Goal: Check status: Check status

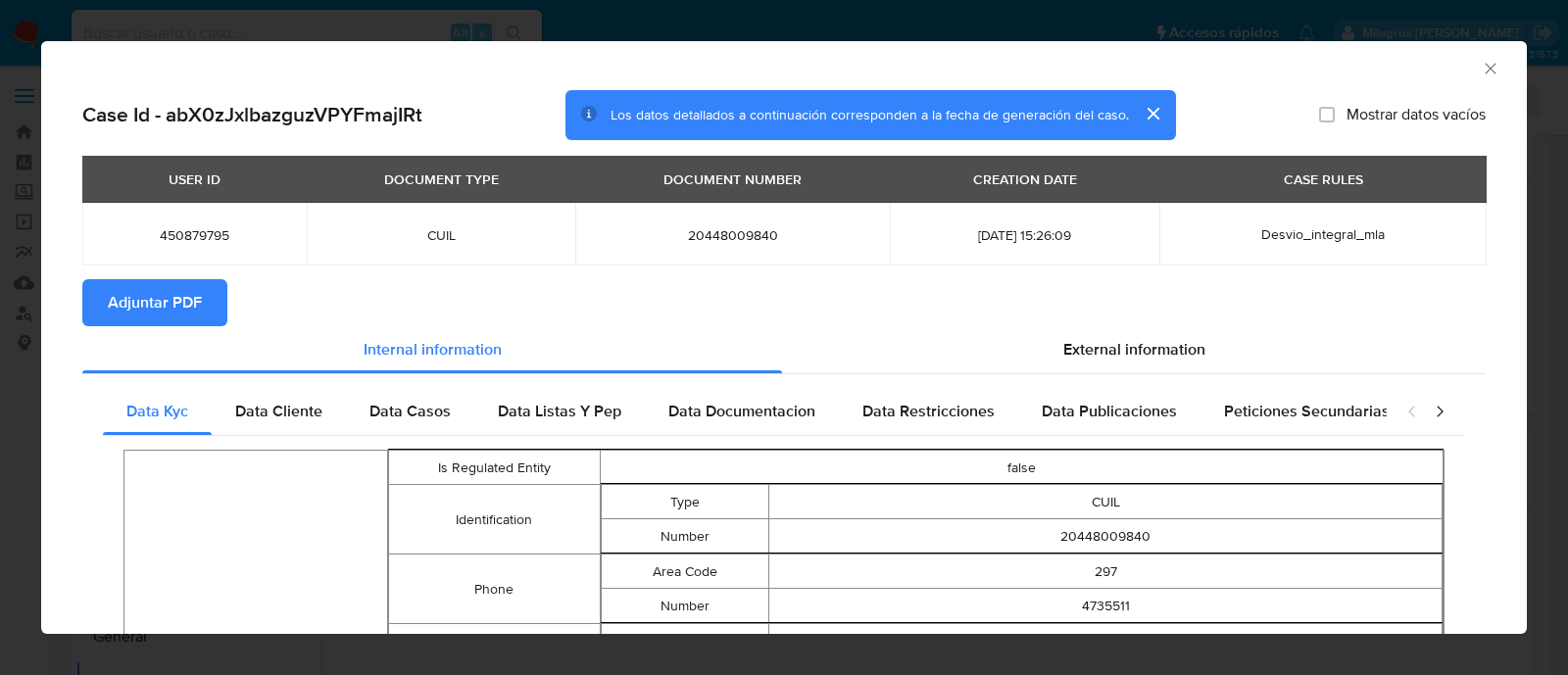
select select "10"
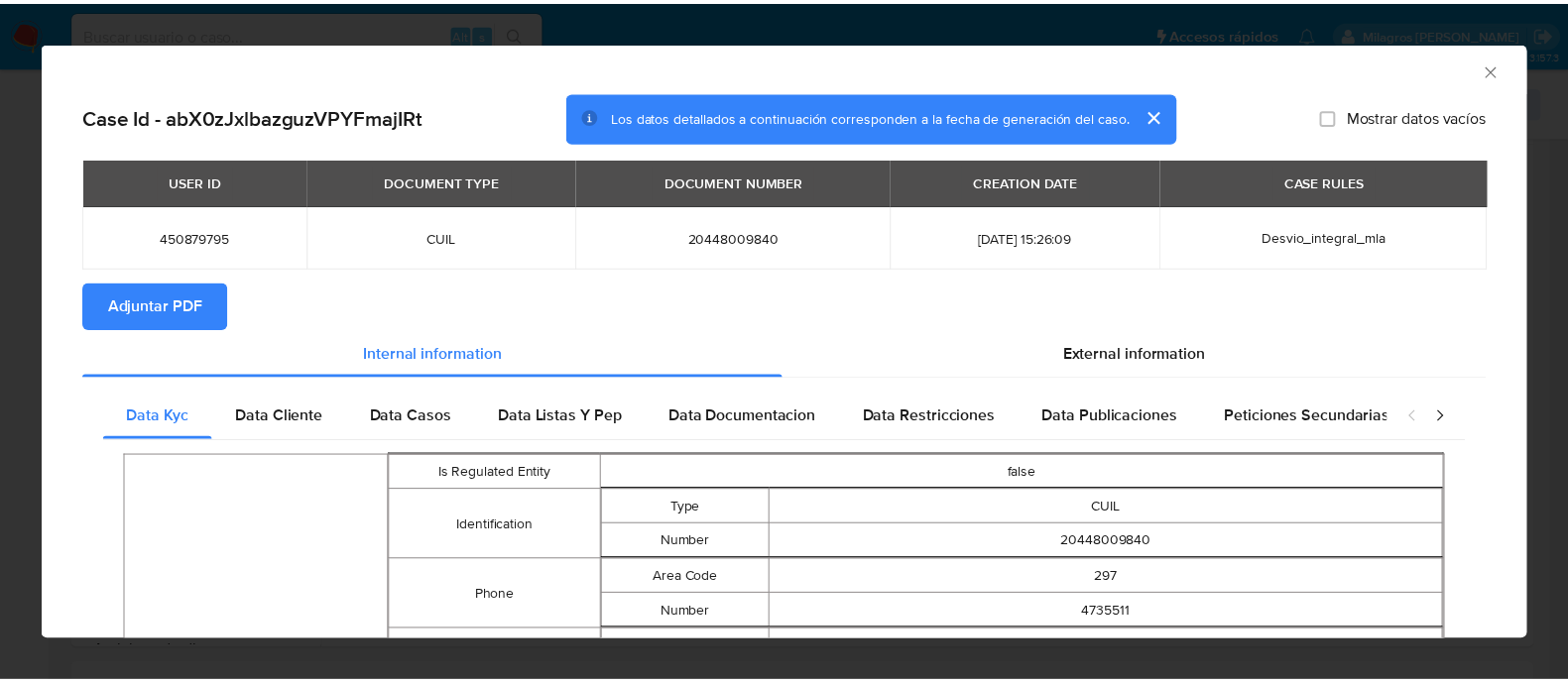
scroll to position [1676, 0]
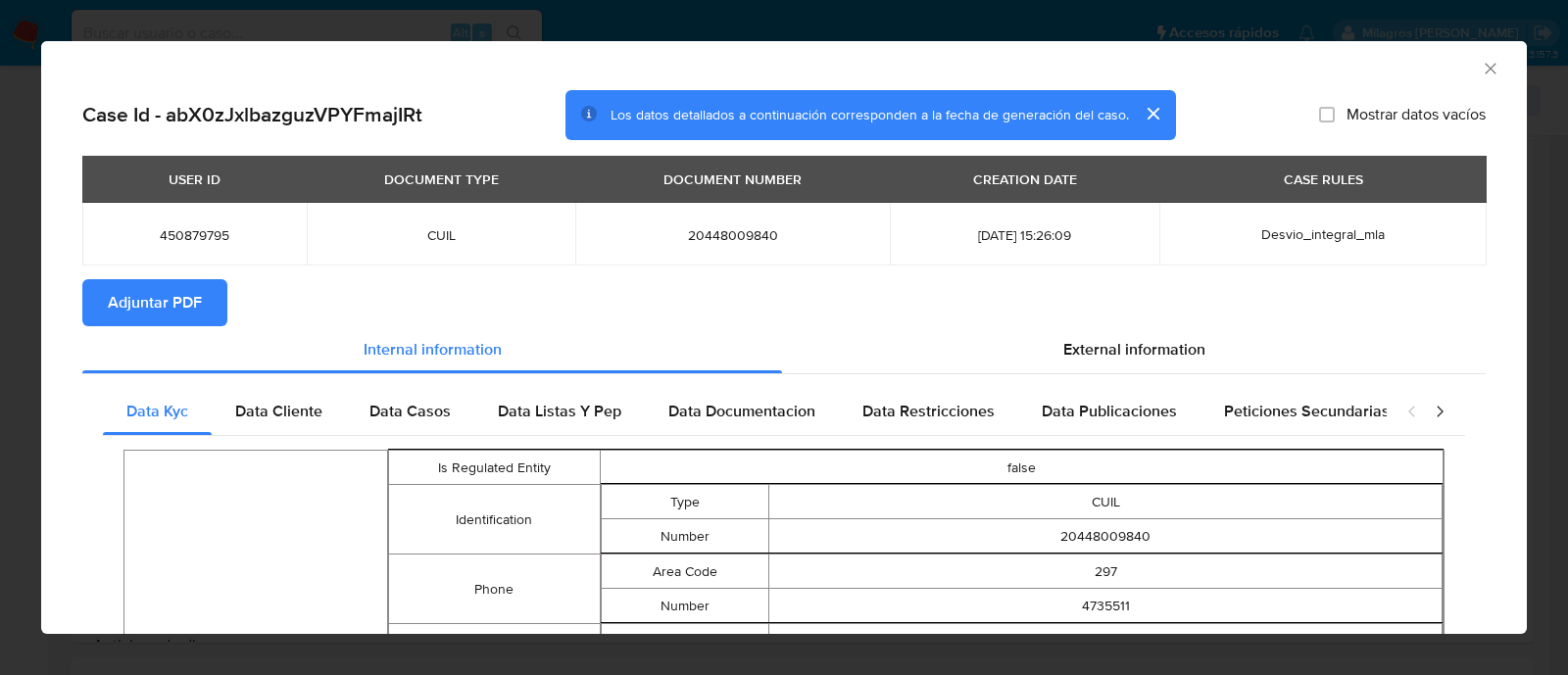
click at [1481, 71] on icon "Cerrar ventana" at bounding box center [1491, 69] width 20 height 20
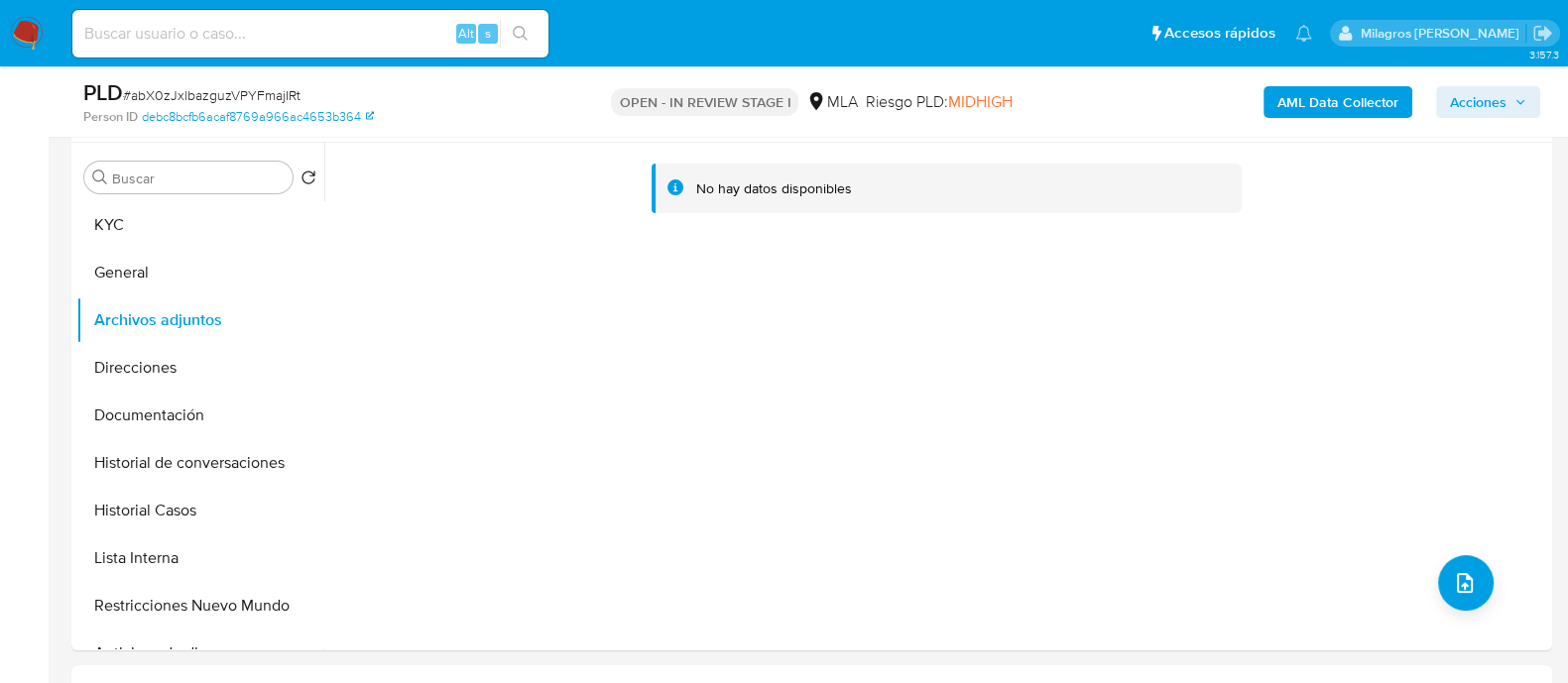
click at [339, 44] on input at bounding box center [311, 34] width 476 height 26
paste input "quKgKWfAx2G7ygG878d1oMlY"
type input "quKgKWfAx2G7ygG878d1oMlY"
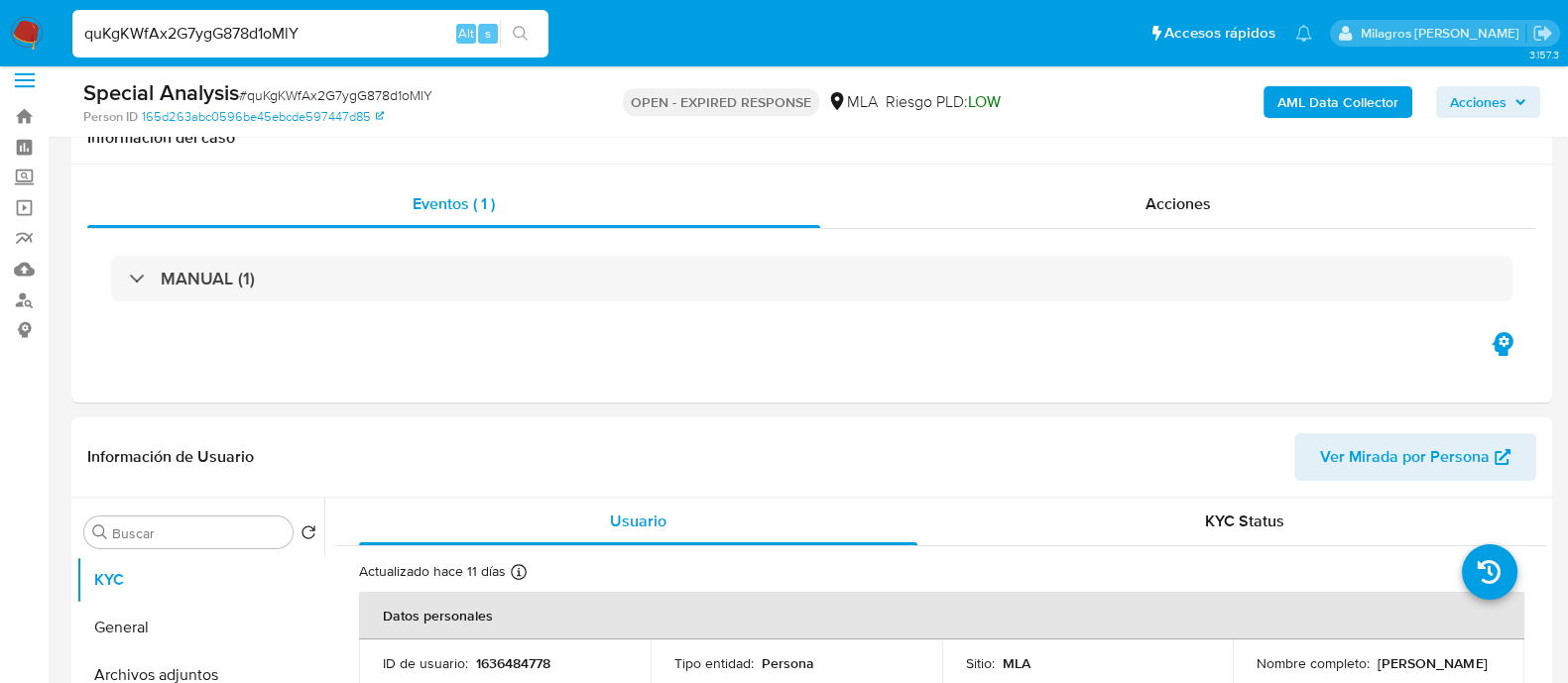
scroll to position [495, 0]
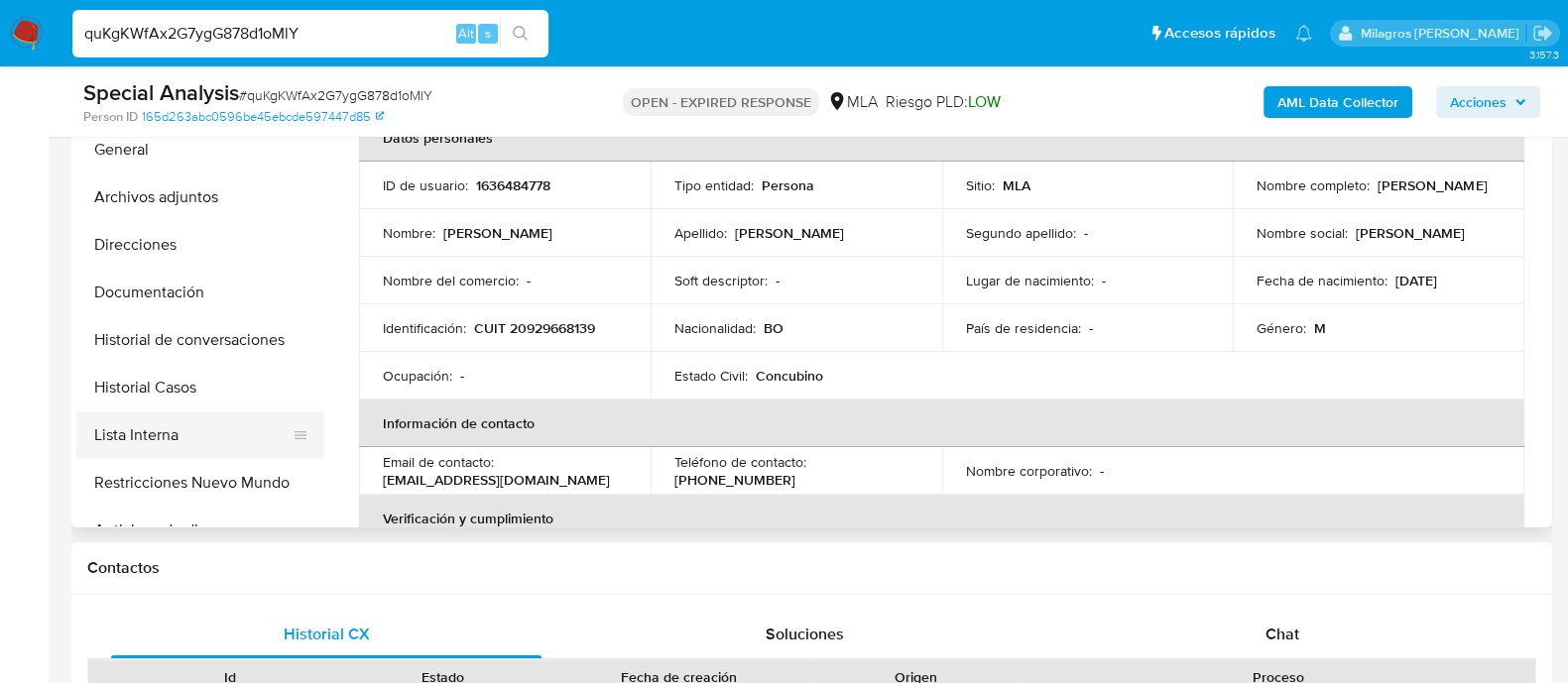
select select "10"
click at [191, 389] on button "Historial Casos" at bounding box center [192, 387] width 232 height 48
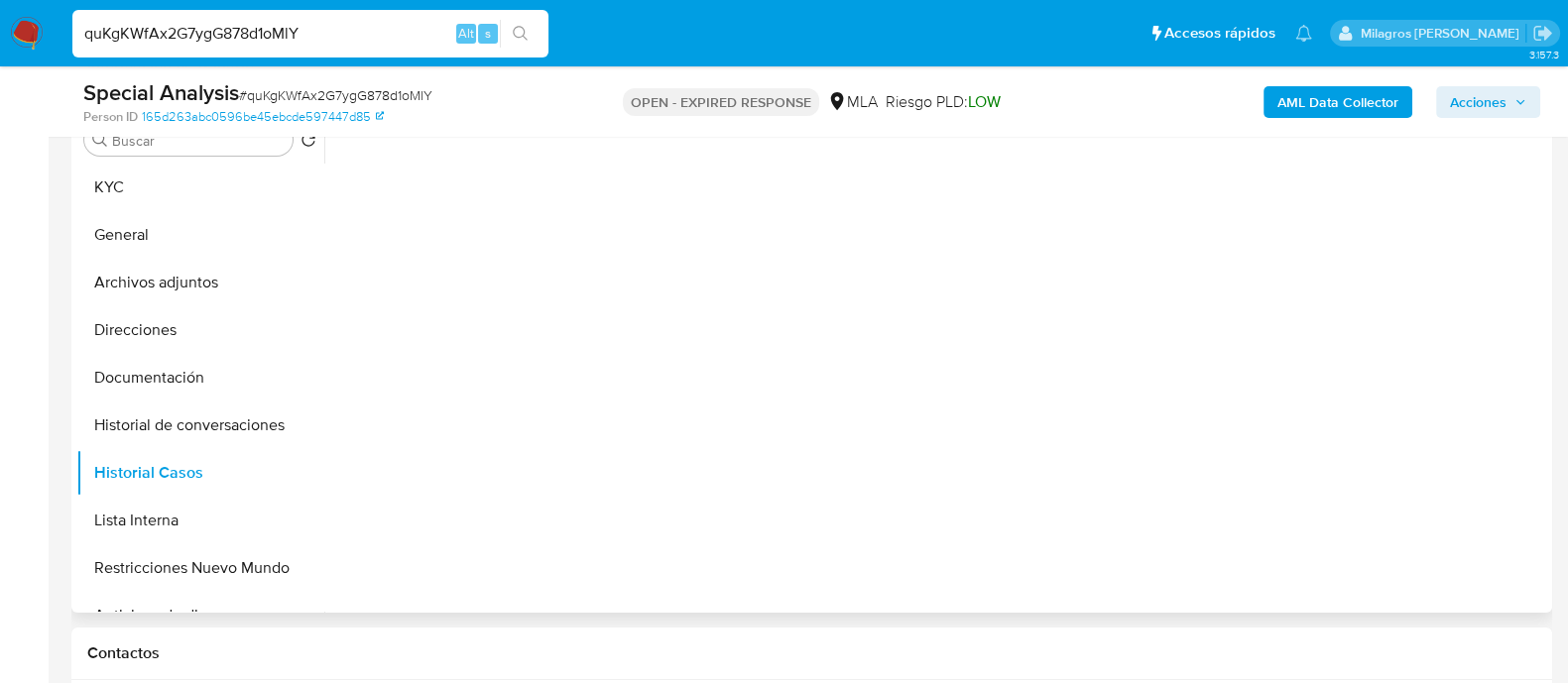
scroll to position [371, 0]
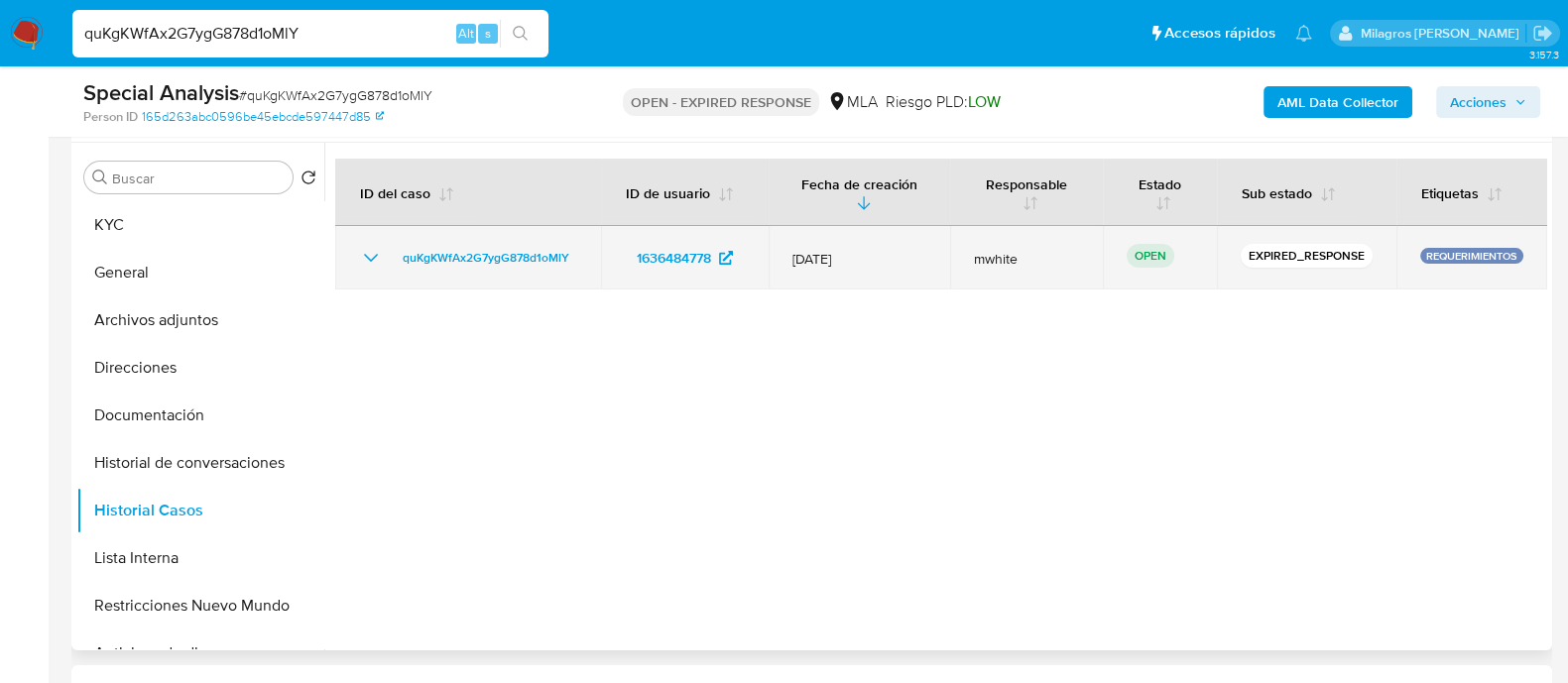
click at [1460, 250] on p "REQUERIMIENTOS" at bounding box center [1472, 256] width 104 height 16
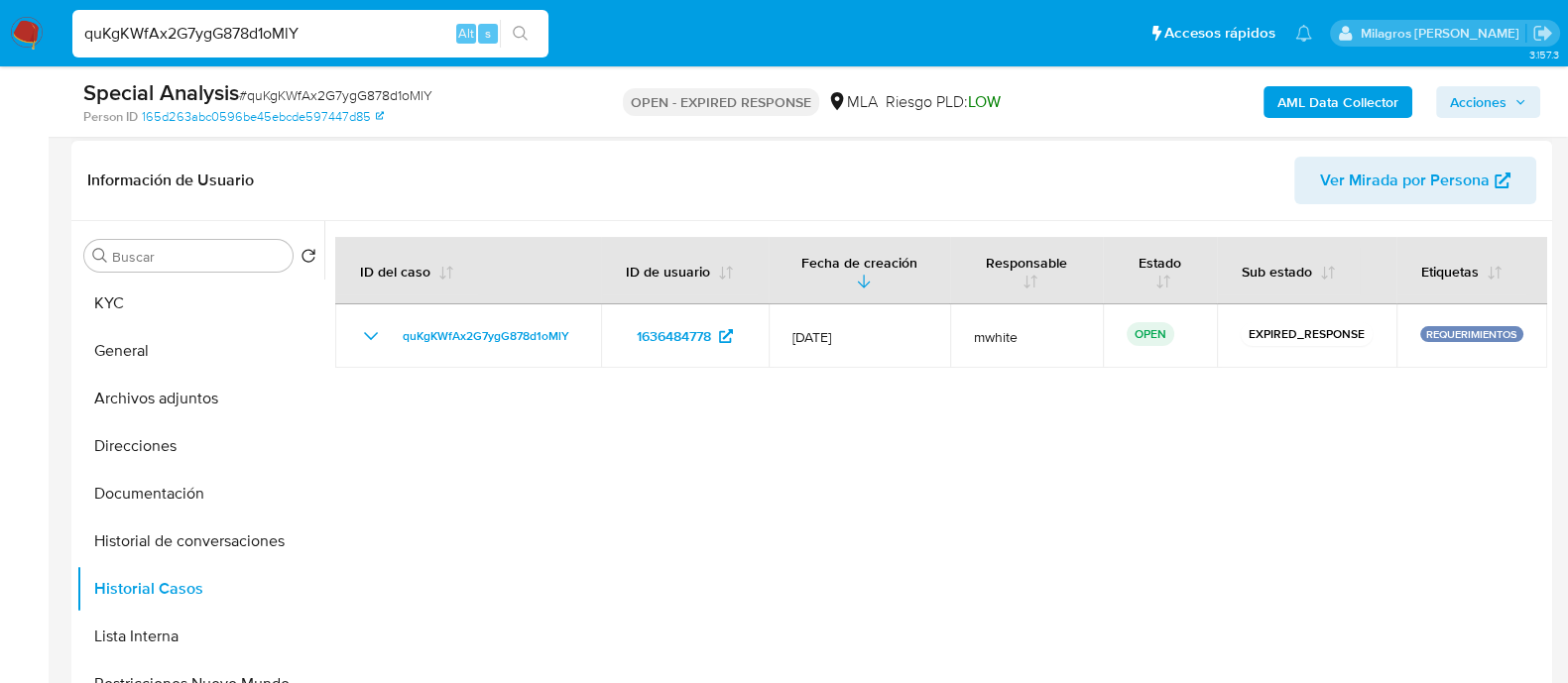
scroll to position [247, 0]
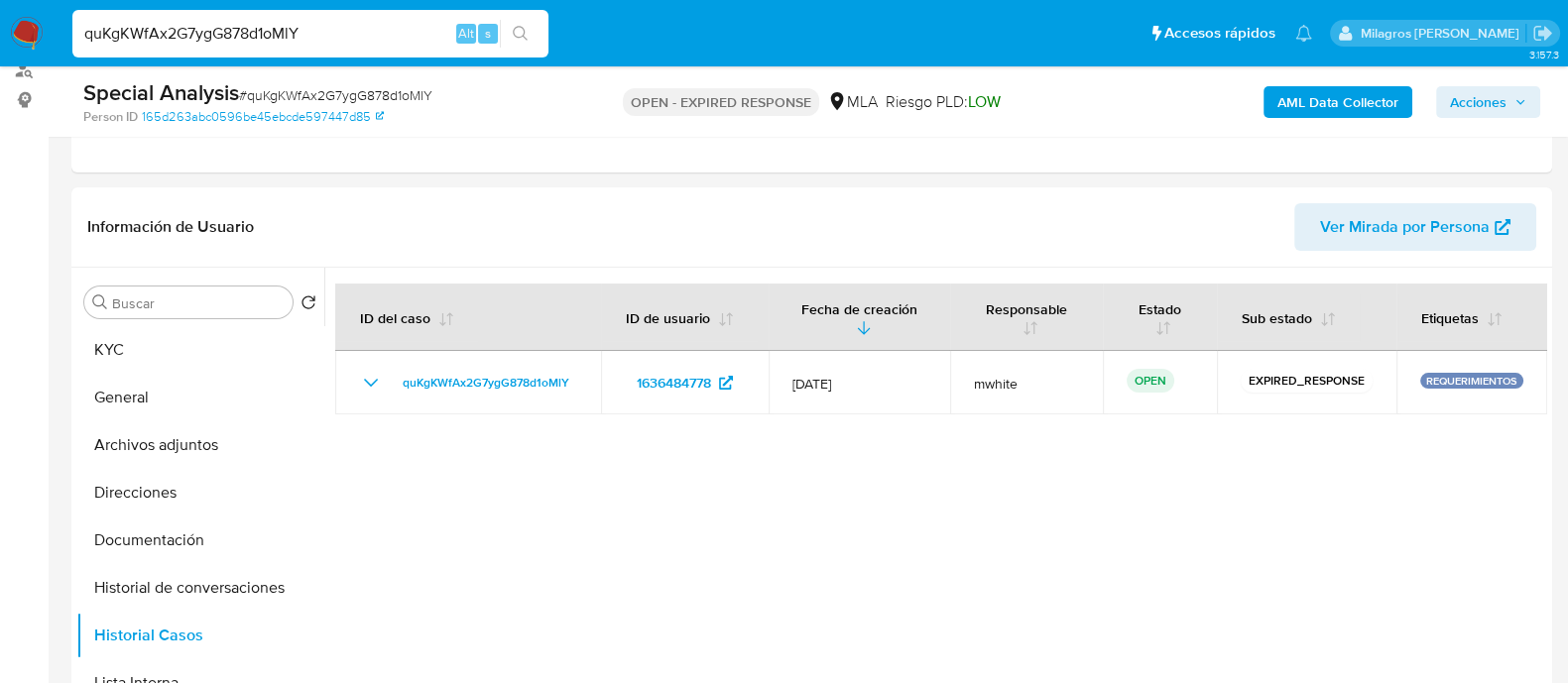
click at [309, 32] on input "quKgKWfAx2G7ygG878d1oMlY" at bounding box center [311, 34] width 476 height 26
paste input "231628655"
type input "231628655"
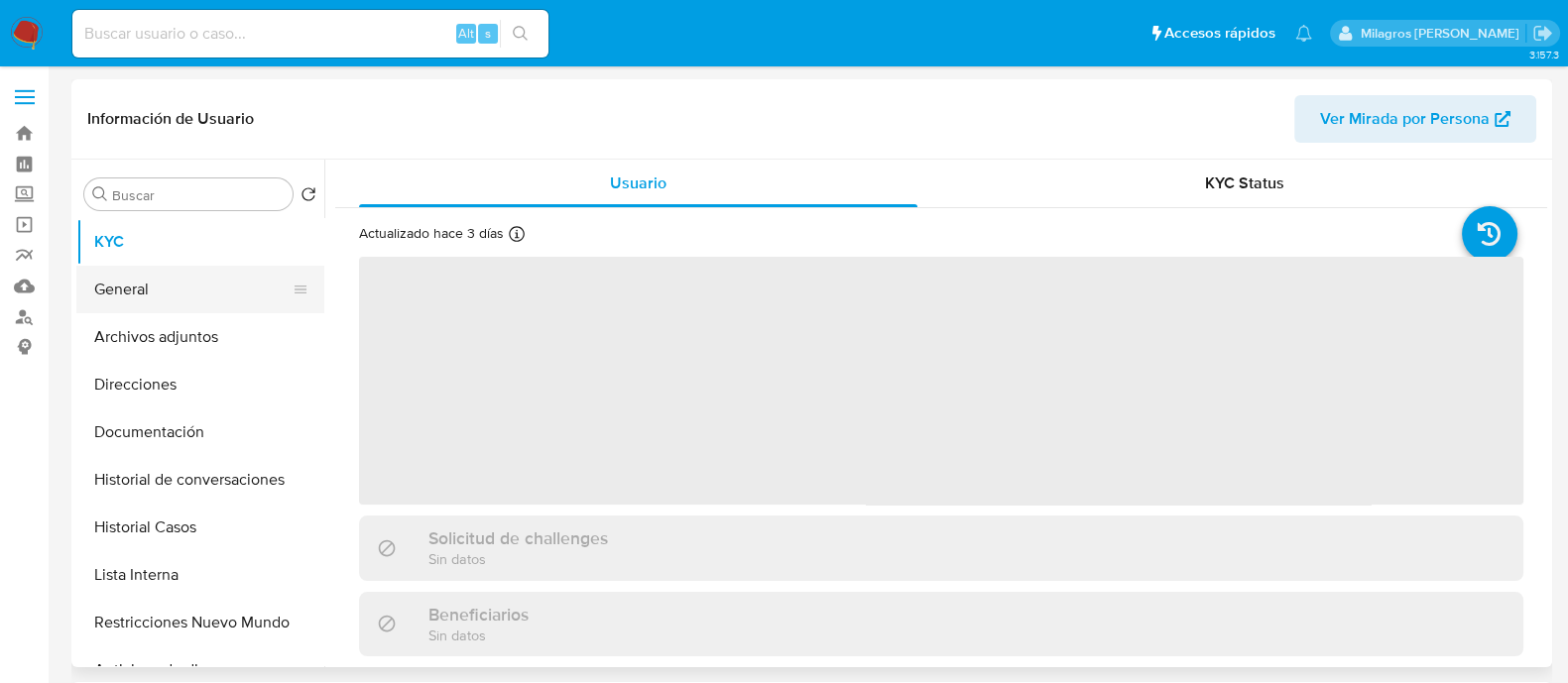
click at [175, 275] on button "General" at bounding box center [192, 290] width 232 height 48
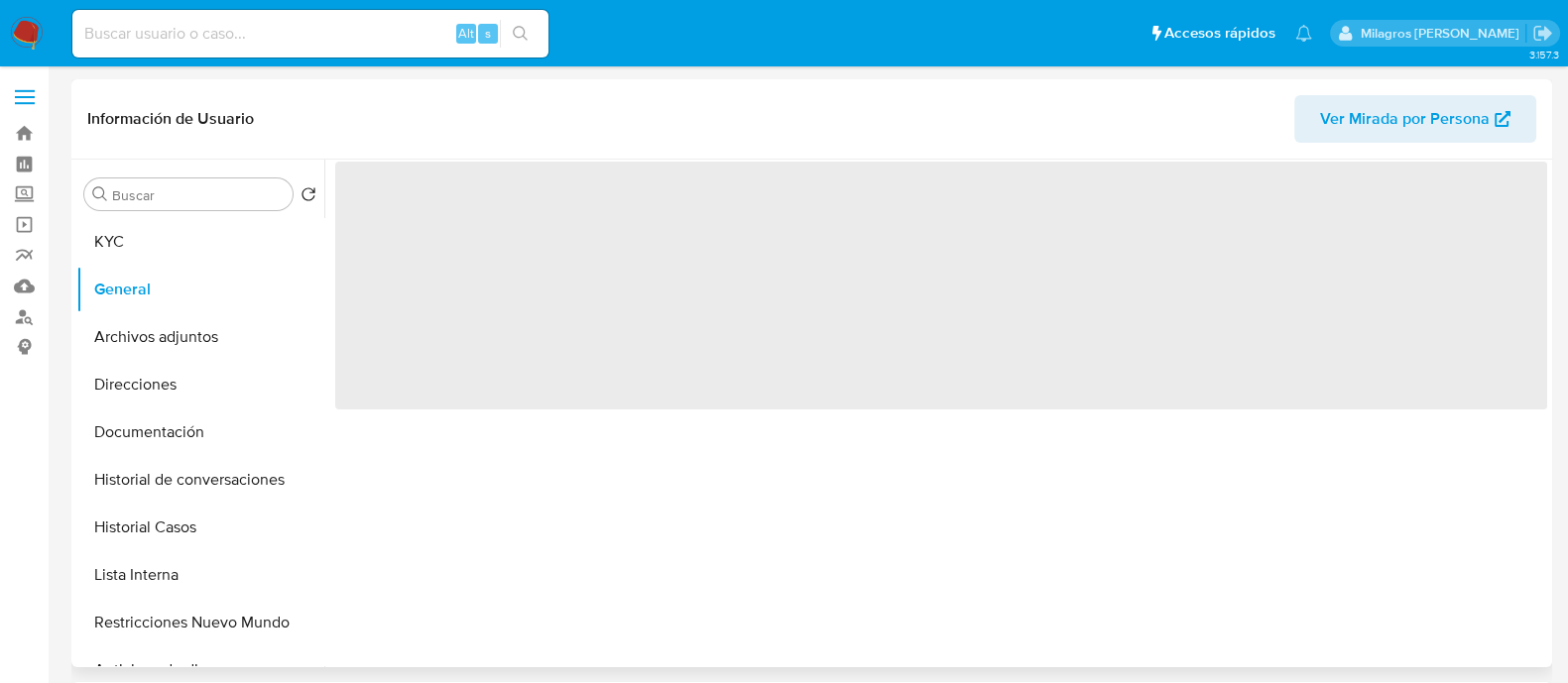
select select "10"
click at [165, 579] on button "Lista Interna" at bounding box center [192, 575] width 232 height 48
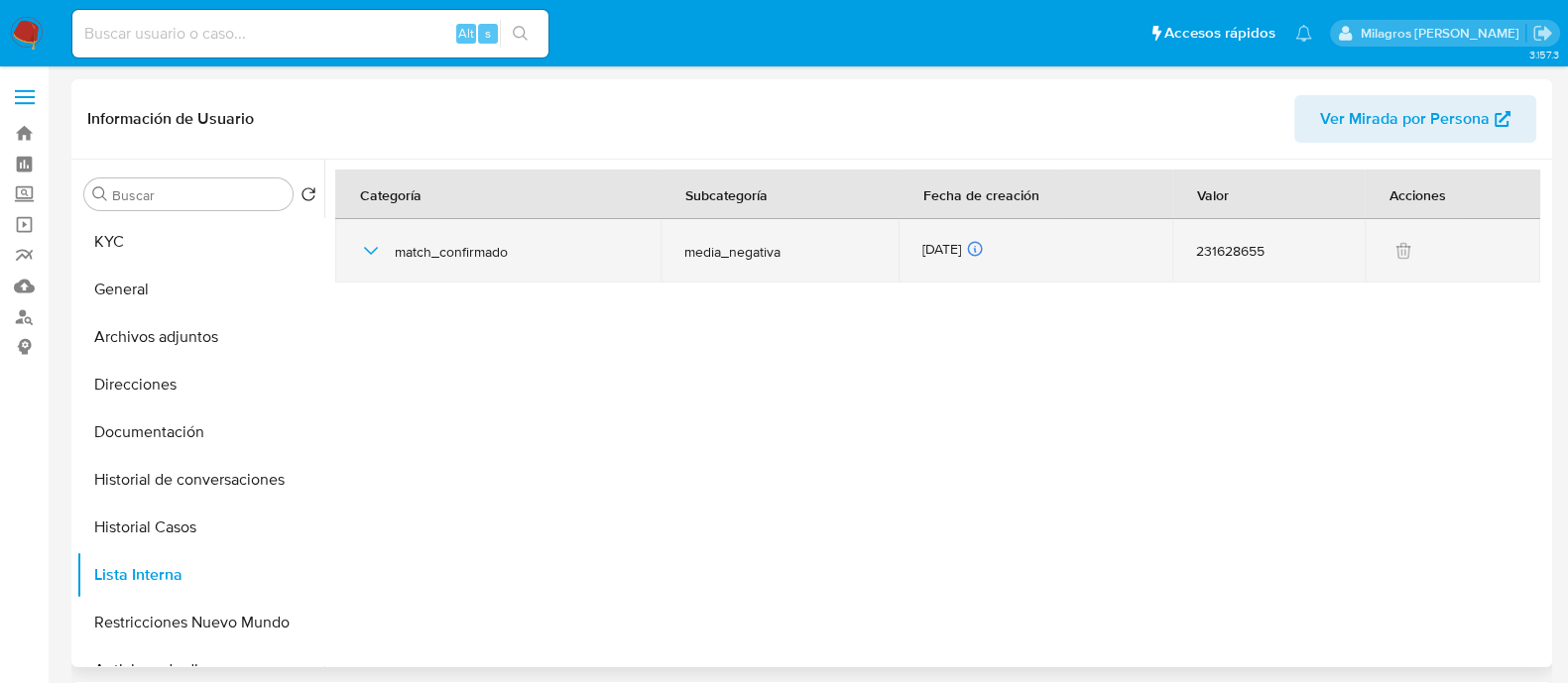
click at [365, 247] on icon "button" at bounding box center [371, 251] width 14 height 8
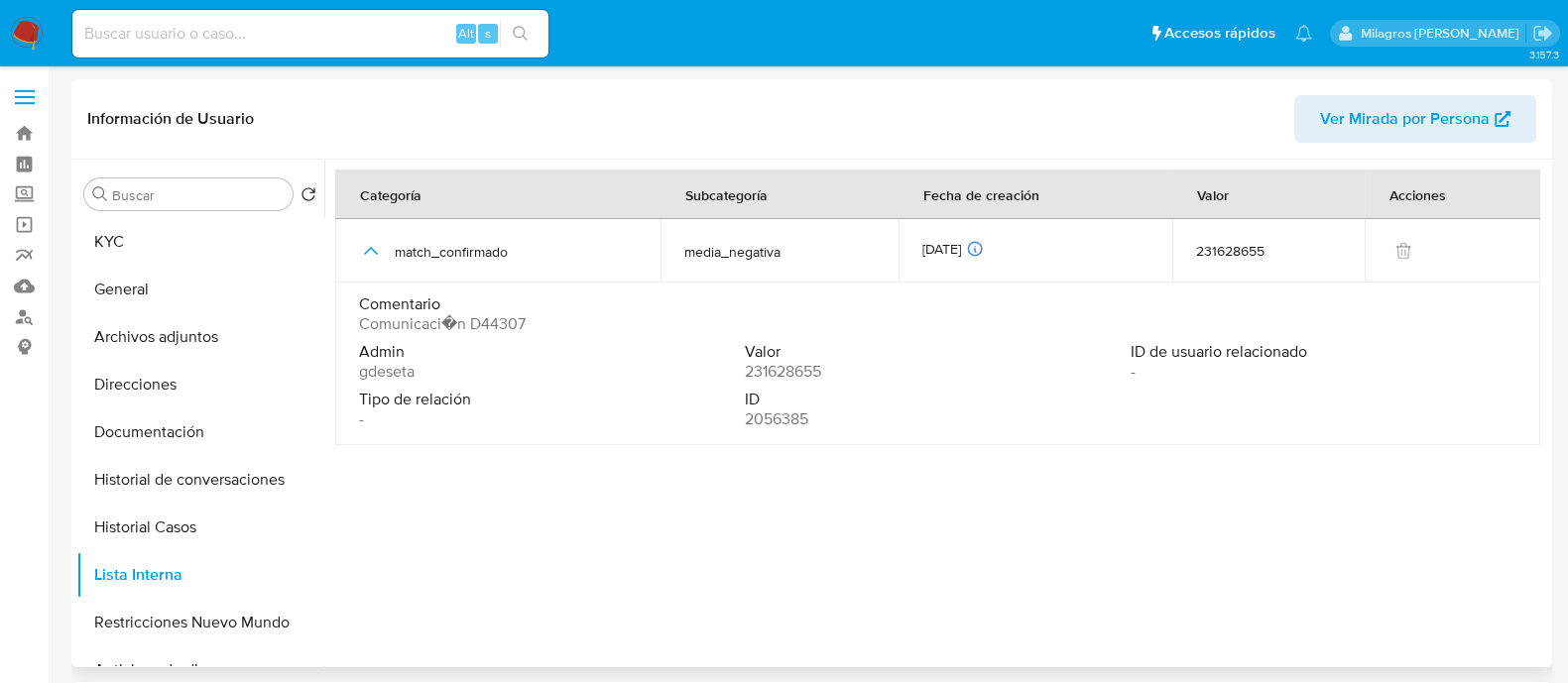
click at [384, 376] on span "gdeseta" at bounding box center [387, 371] width 56 height 20
click at [406, 22] on input at bounding box center [311, 34] width 476 height 26
paste input "quKgKWfAx2G7ygG878d1oMlY"
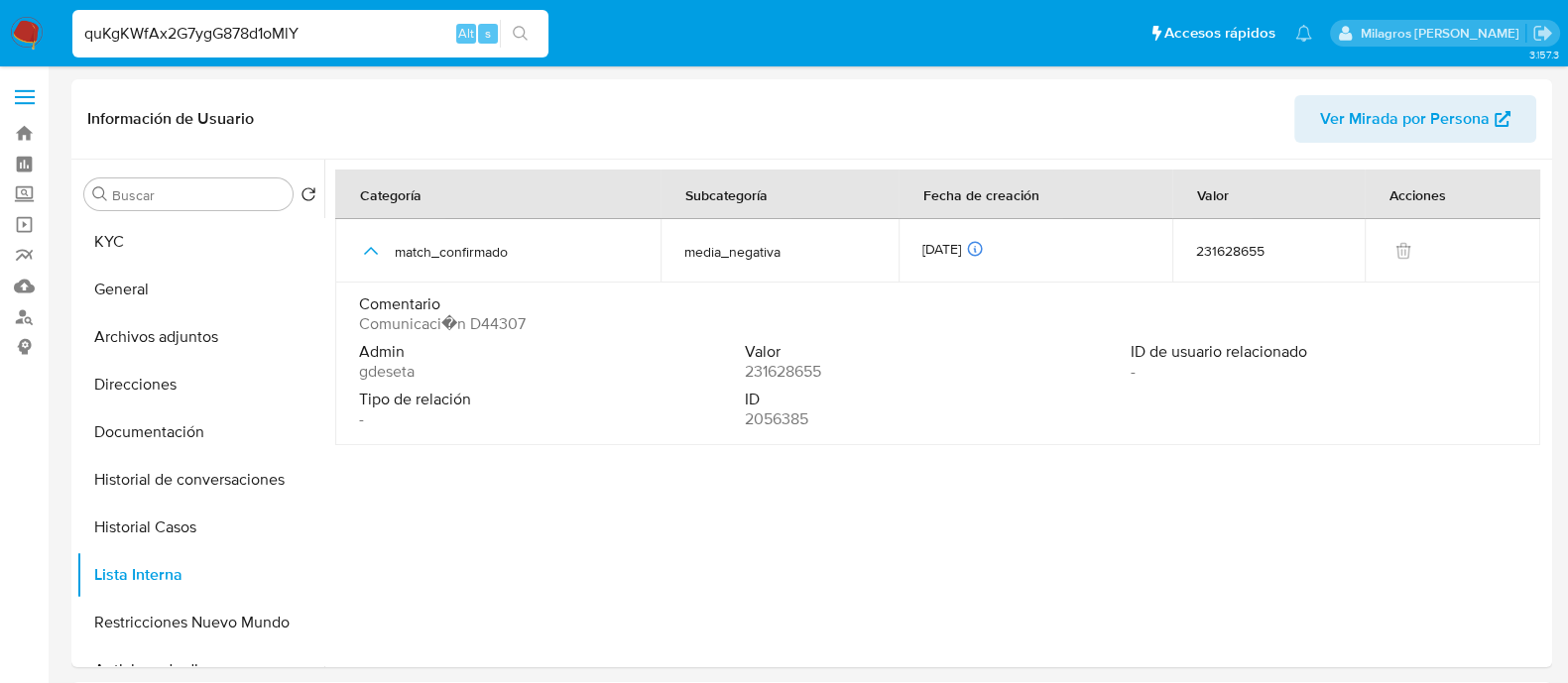
type input "quKgKWfAx2G7ygG878d1oMlY"
click at [511, 28] on button "search-icon" at bounding box center [520, 34] width 41 height 28
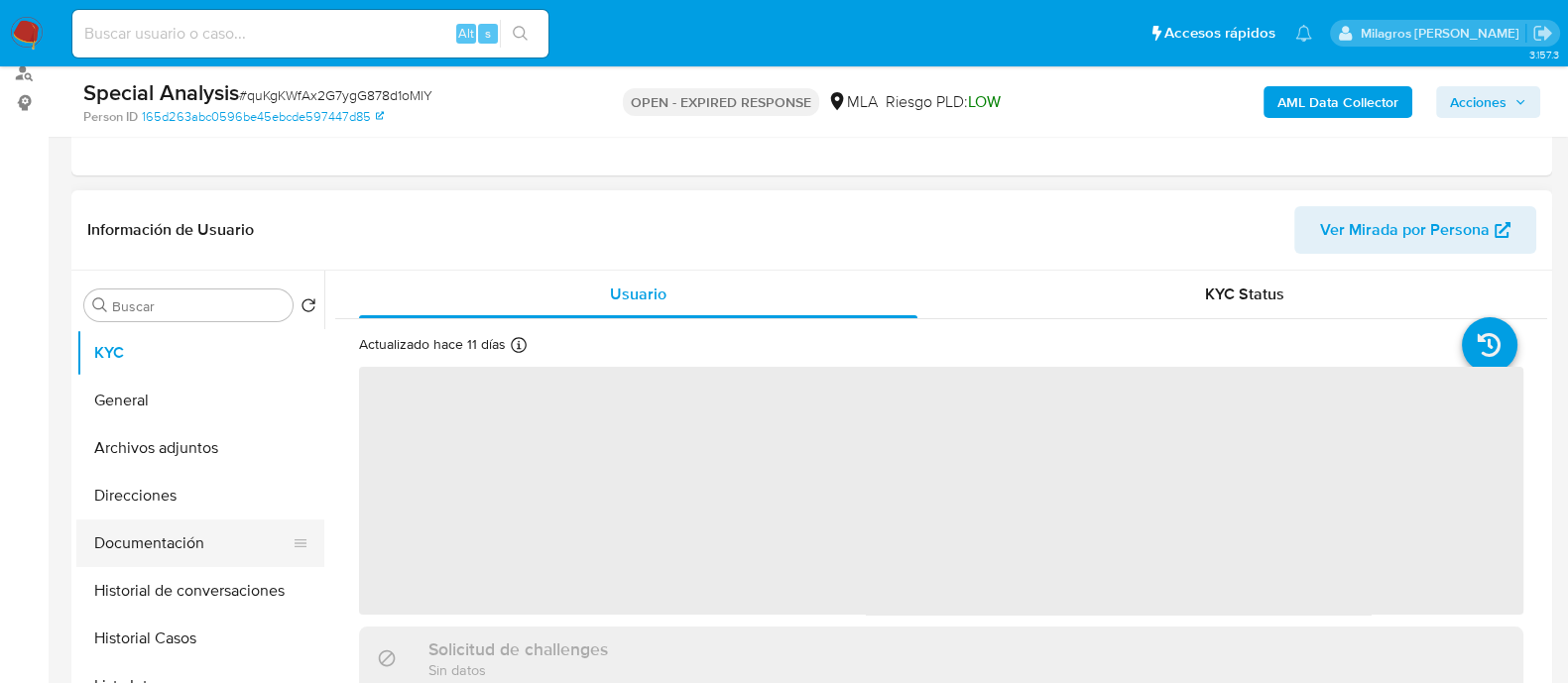
scroll to position [247, 0]
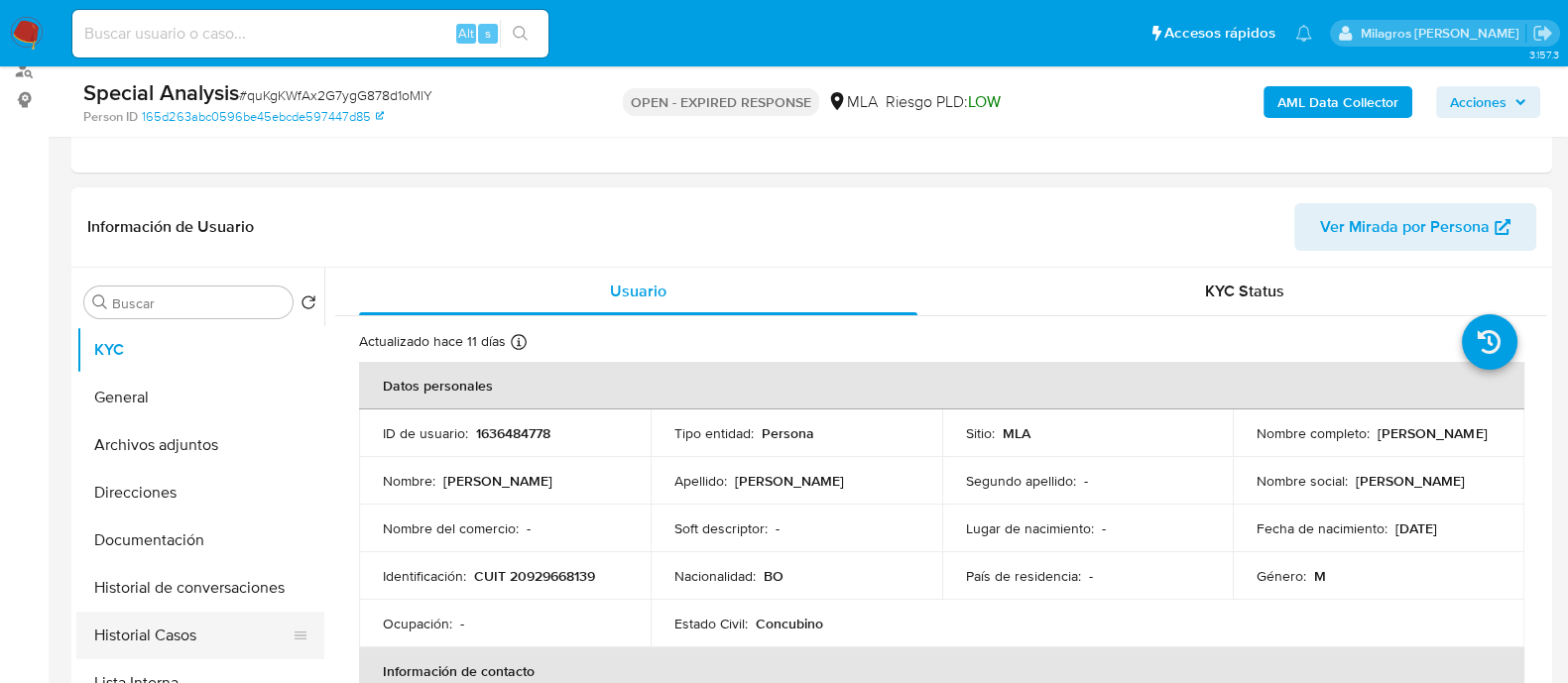
click at [203, 616] on button "Historial Casos" at bounding box center [192, 635] width 232 height 48
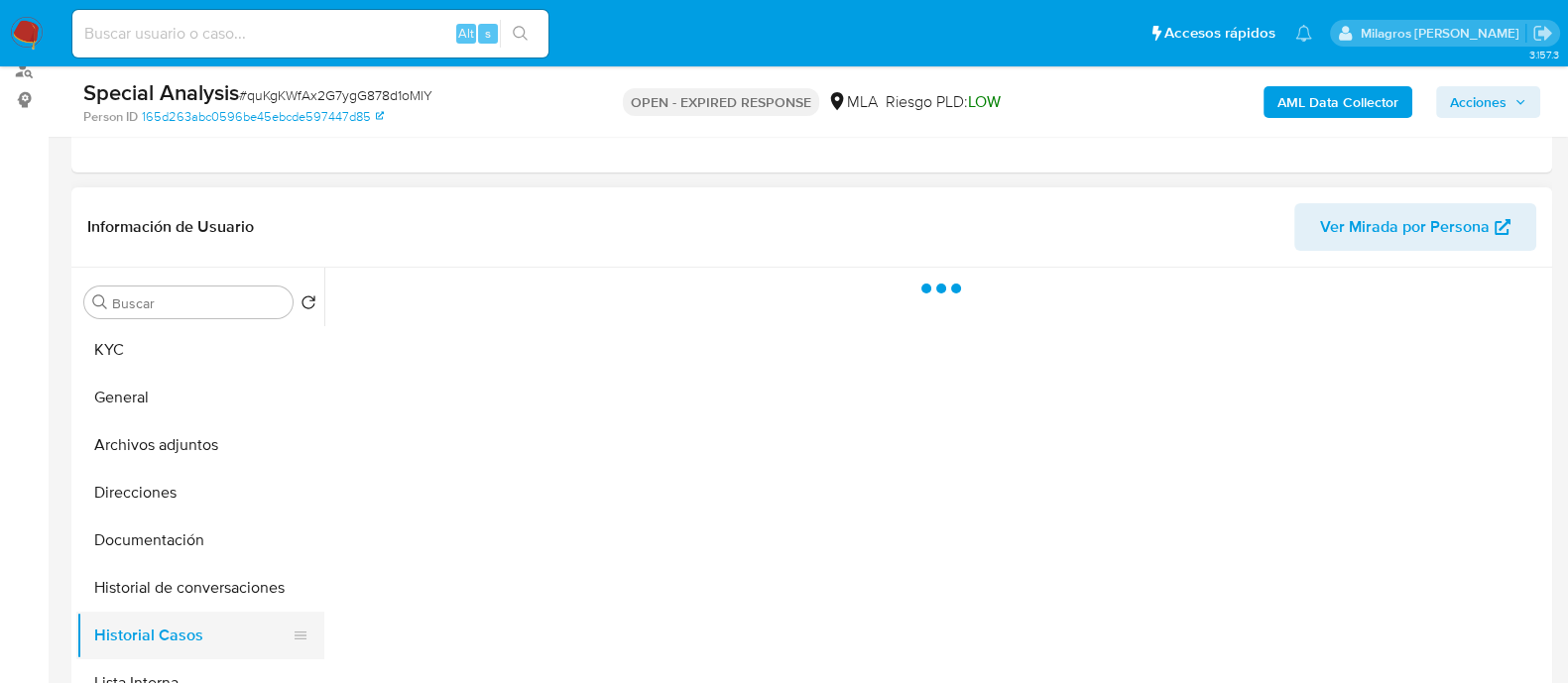
select select "10"
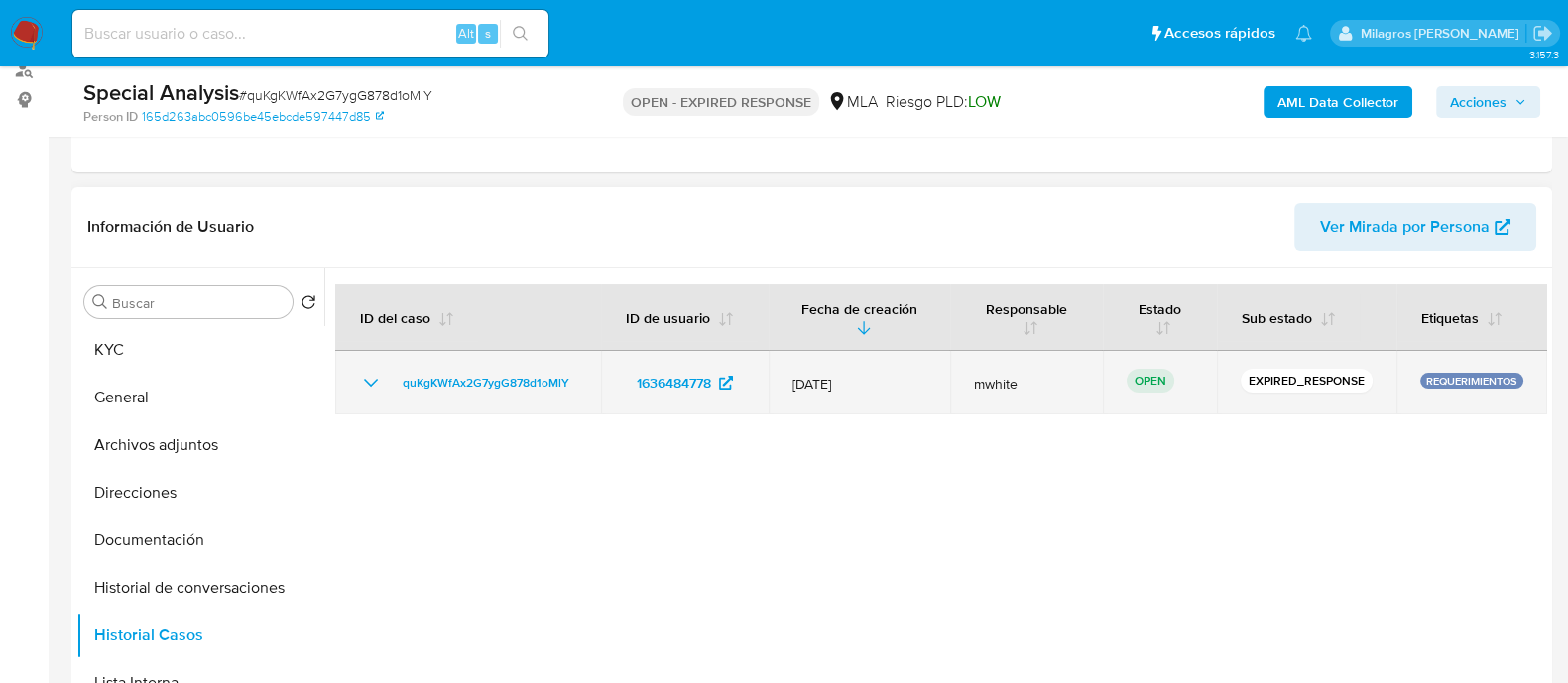
drag, startPoint x: 795, startPoint y: 383, endPoint x: 894, endPoint y: 385, distance: 99.0
click at [894, 385] on span "[DATE]" at bounding box center [860, 383] width 133 height 18
